Goal: Task Accomplishment & Management: Use online tool/utility

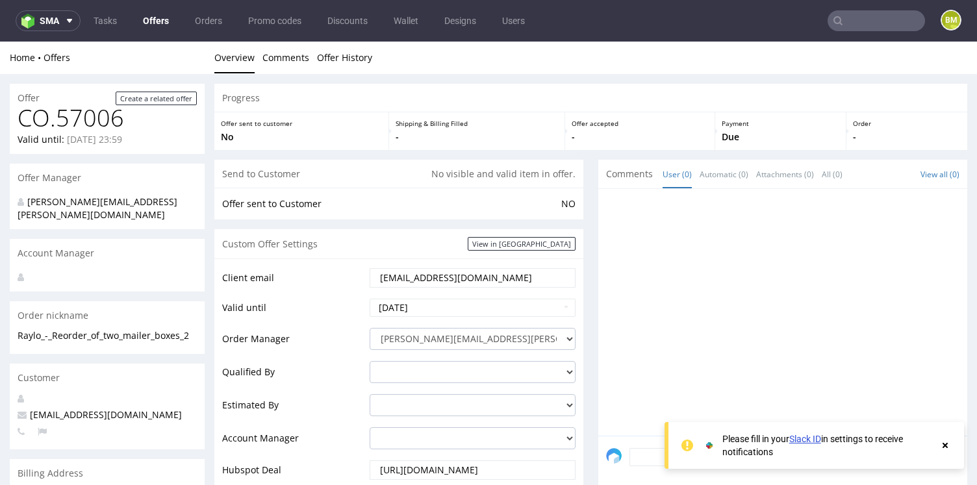
click at [948, 447] on icon at bounding box center [945, 445] width 12 height 10
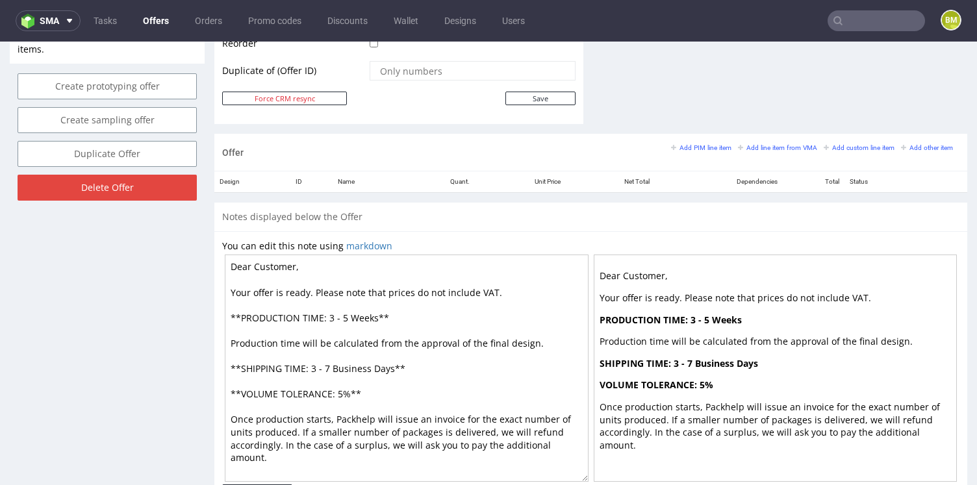
scroll to position [701, 0]
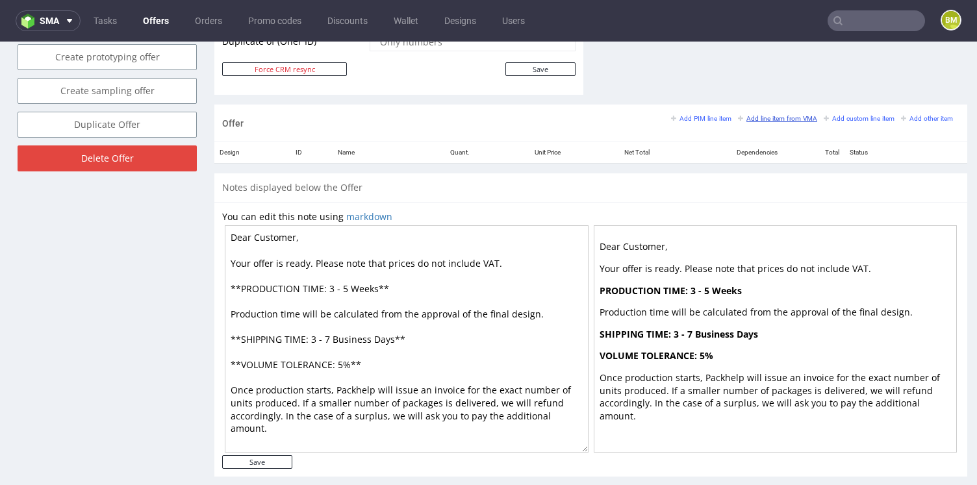
click at [770, 121] on small "Add line item from VMA" at bounding box center [777, 118] width 79 height 7
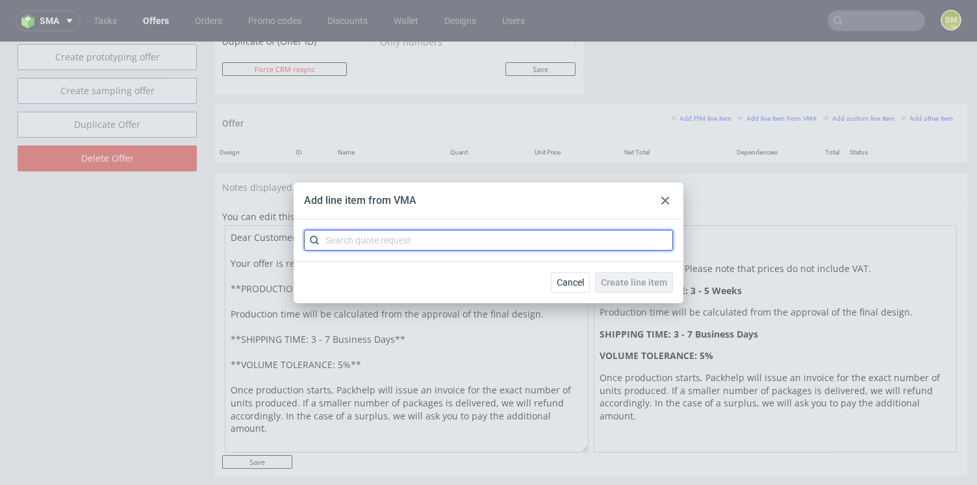
click at [537, 240] on input "text" at bounding box center [488, 240] width 369 height 21
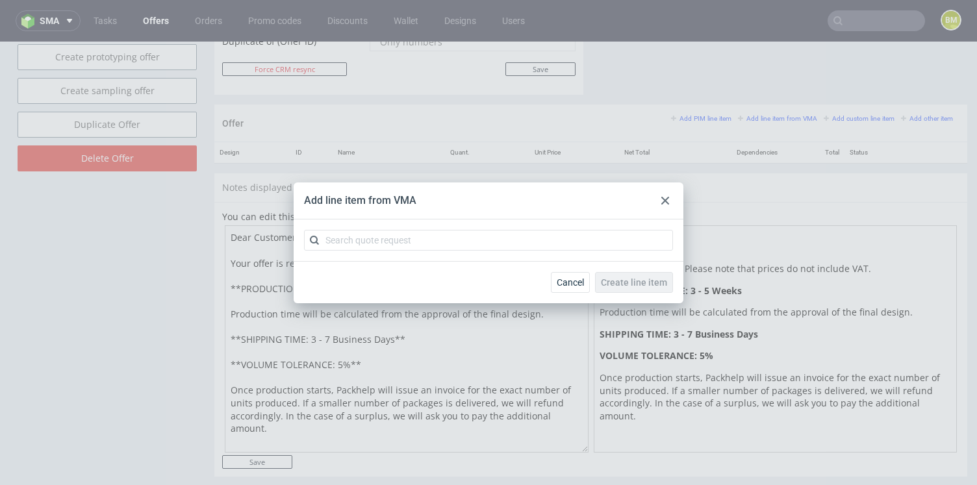
click at [666, 197] on icon at bounding box center [665, 201] width 8 height 8
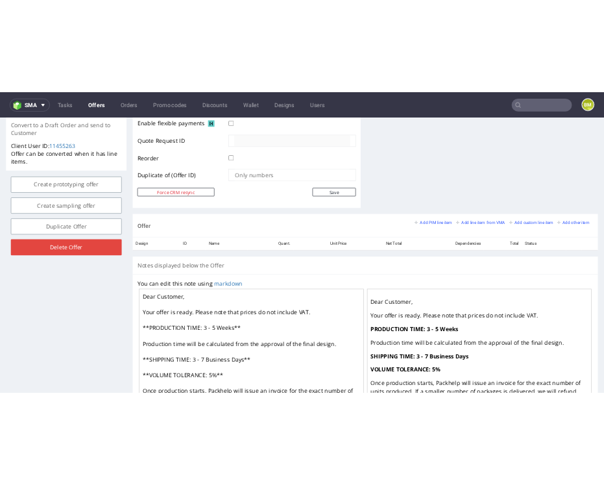
scroll to position [610, 0]
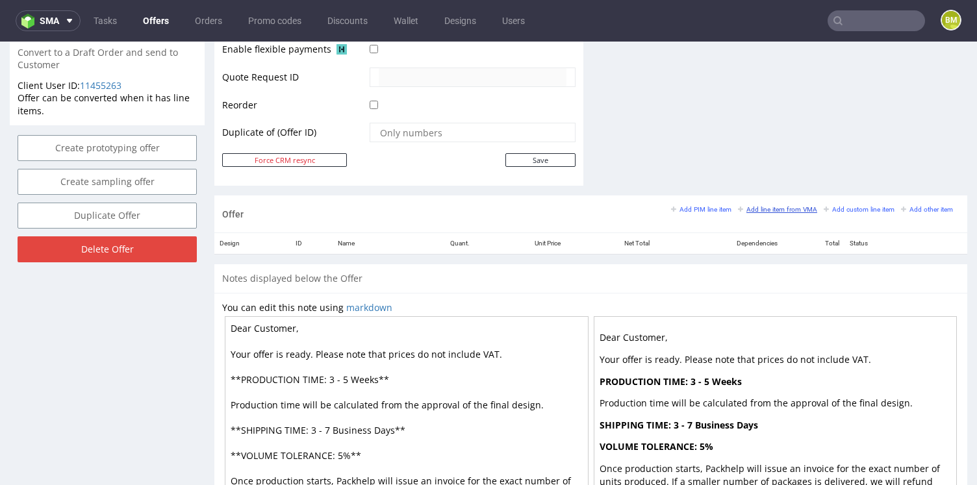
click at [785, 210] on small "Add line item from VMA" at bounding box center [777, 209] width 79 height 7
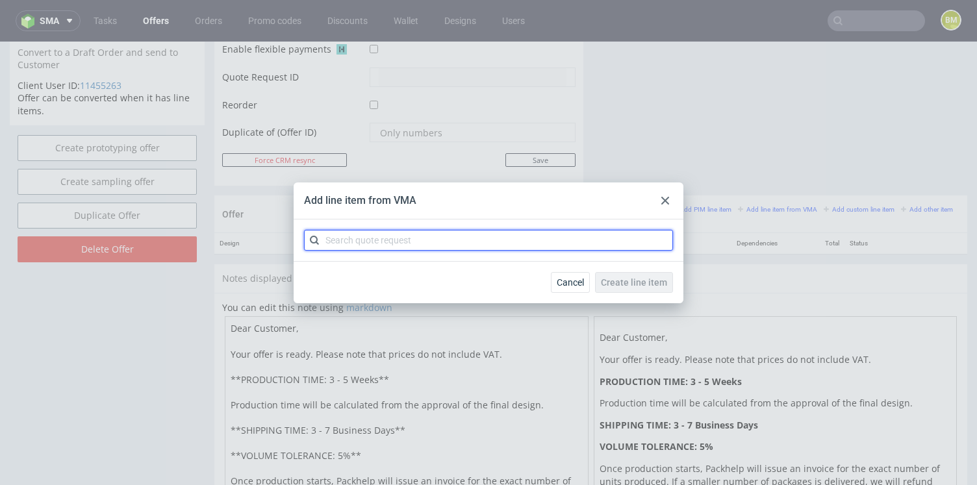
click at [556, 242] on input "text" at bounding box center [488, 240] width 369 height 21
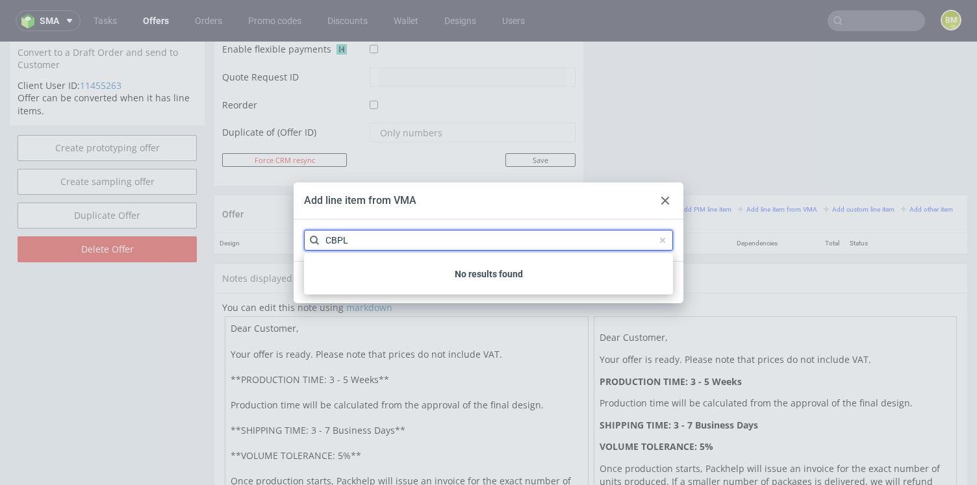
click at [556, 242] on input "CBPL" at bounding box center [488, 240] width 369 height 21
type input "CBPL"
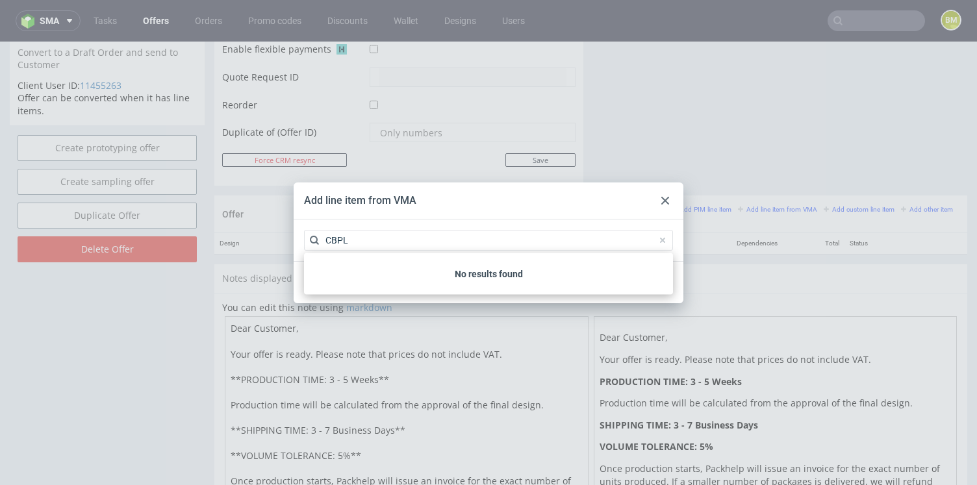
click at [583, 190] on div "Add line item from VMA" at bounding box center [488, 200] width 390 height 37
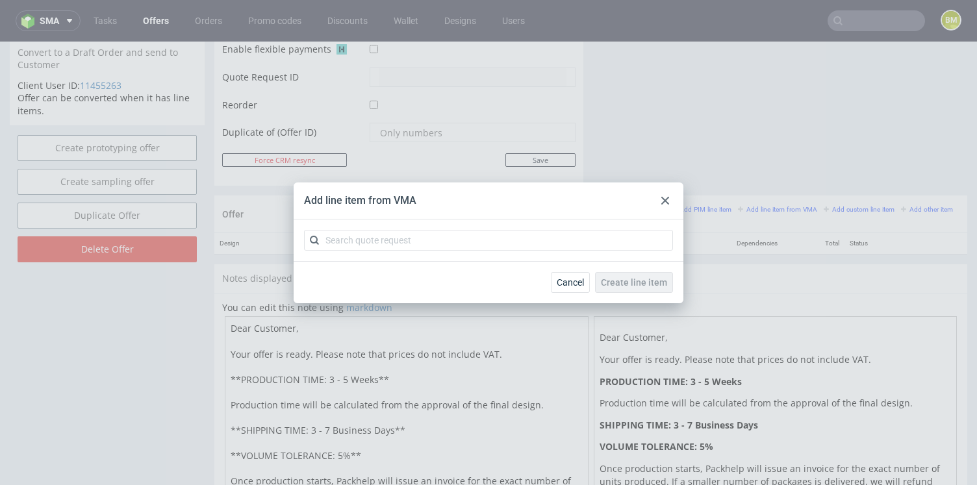
click at [668, 201] on icon at bounding box center [665, 201] width 8 height 8
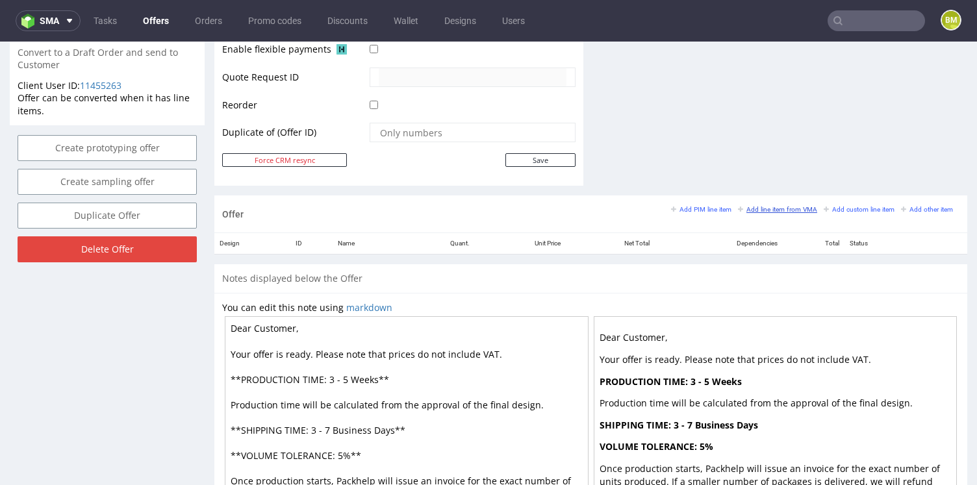
click at [759, 207] on small "Add line item from VMA" at bounding box center [777, 209] width 79 height 7
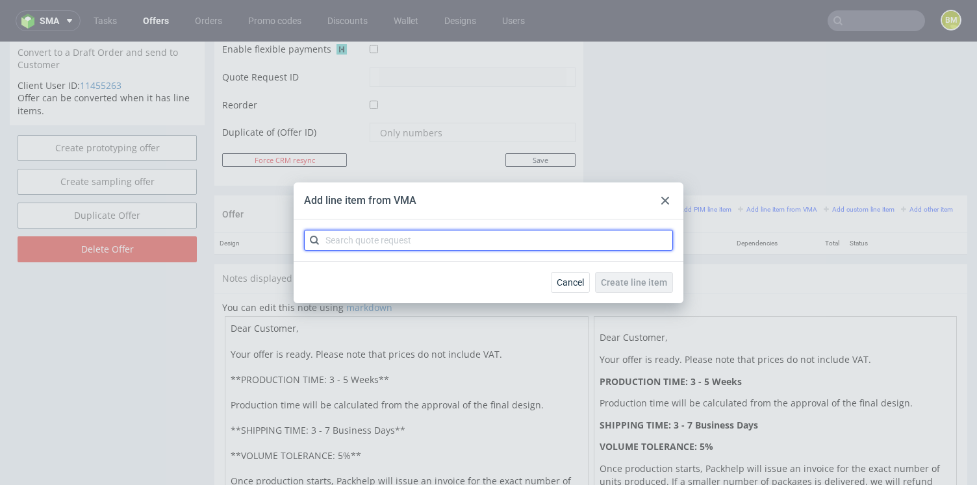
click at [533, 244] on input "text" at bounding box center [488, 240] width 369 height 21
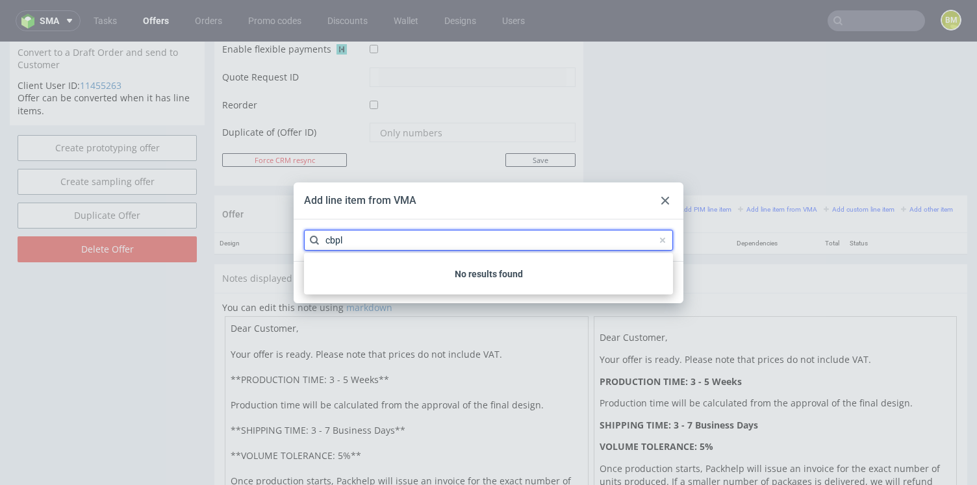
type input "cbpl"
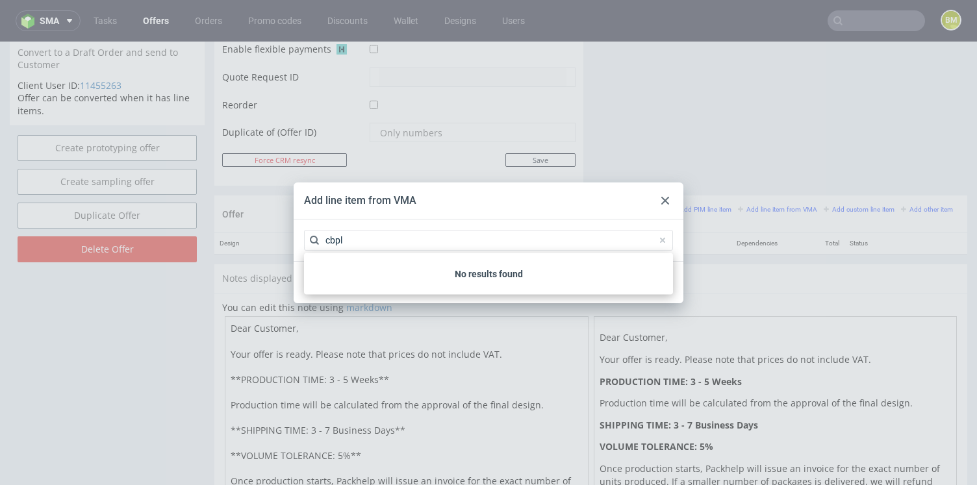
click at [665, 201] on use at bounding box center [665, 201] width 8 height 8
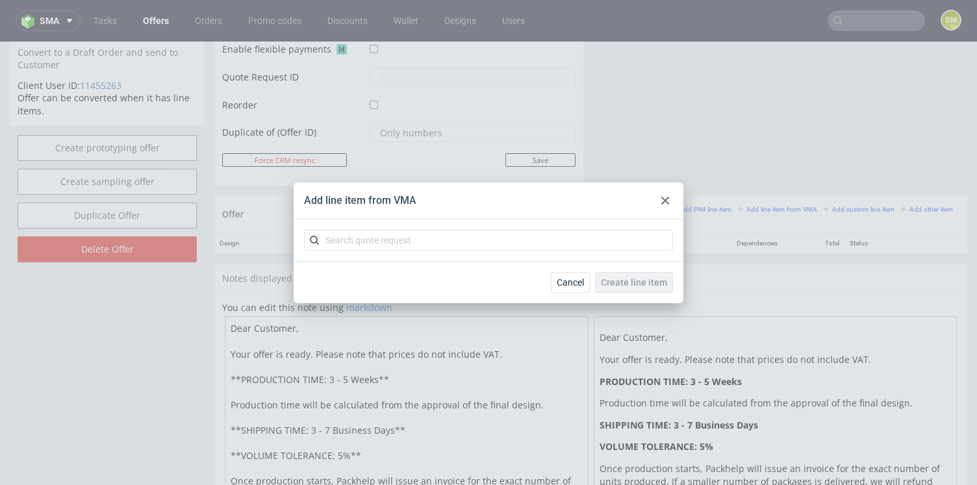
click at [666, 199] on use at bounding box center [665, 201] width 8 height 8
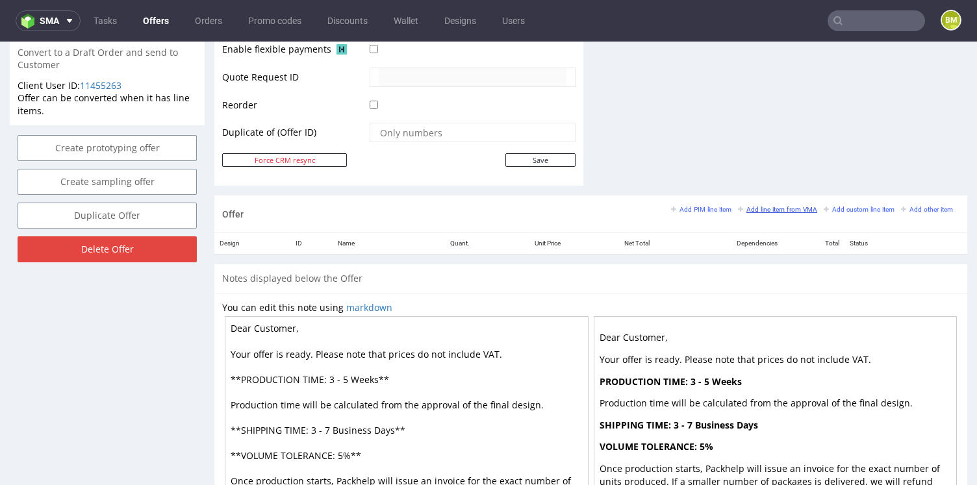
click at [794, 208] on small "Add line item from VMA" at bounding box center [777, 209] width 79 height 7
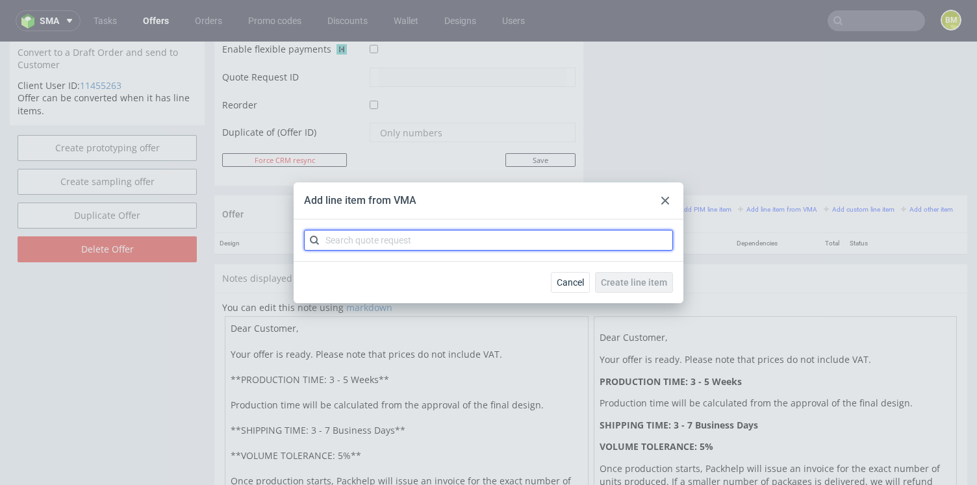
click at [480, 244] on input "text" at bounding box center [488, 240] width 369 height 21
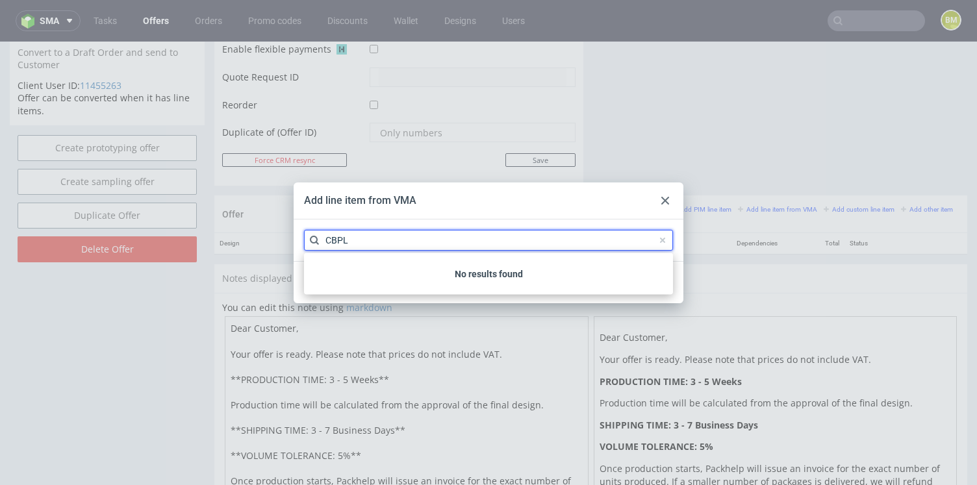
type input "CBPL"
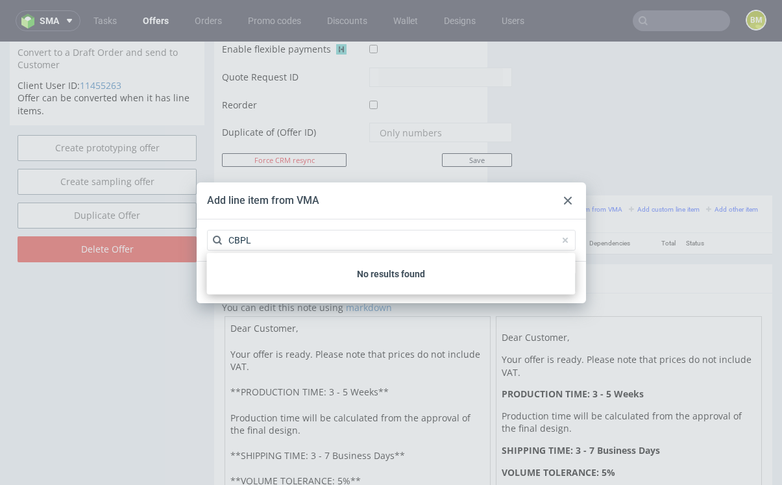
click at [566, 242] on span at bounding box center [566, 240] width 16 height 16
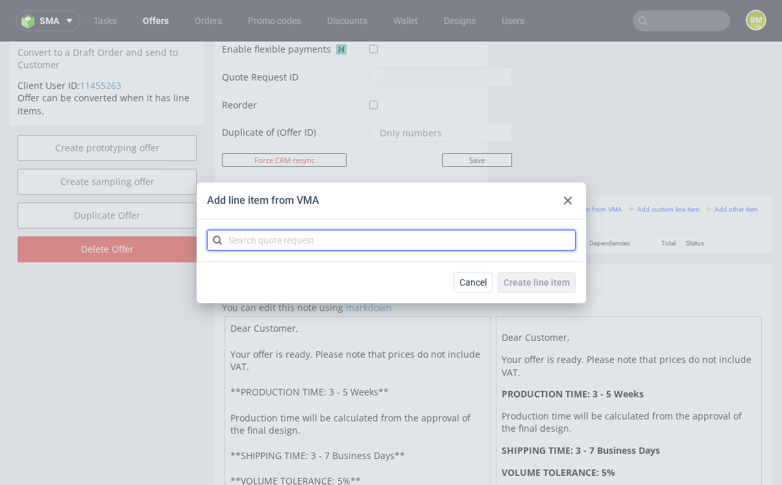
click at [530, 245] on input "text" at bounding box center [391, 240] width 369 height 21
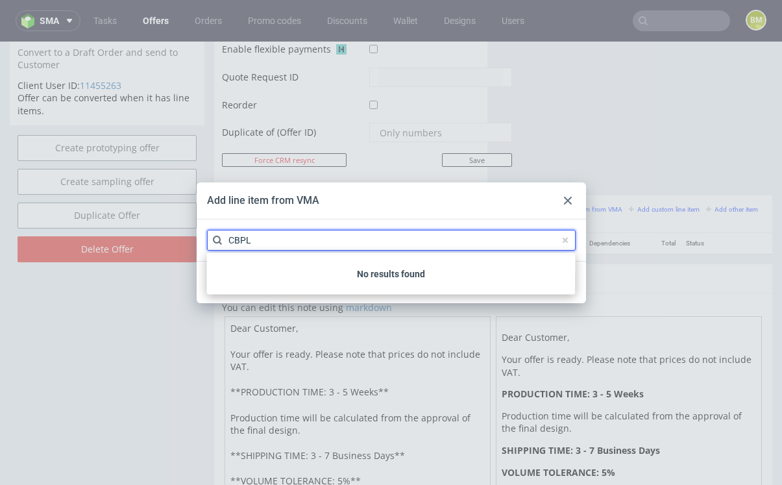
type input "CBPL"
